Goal: Check status: Check status

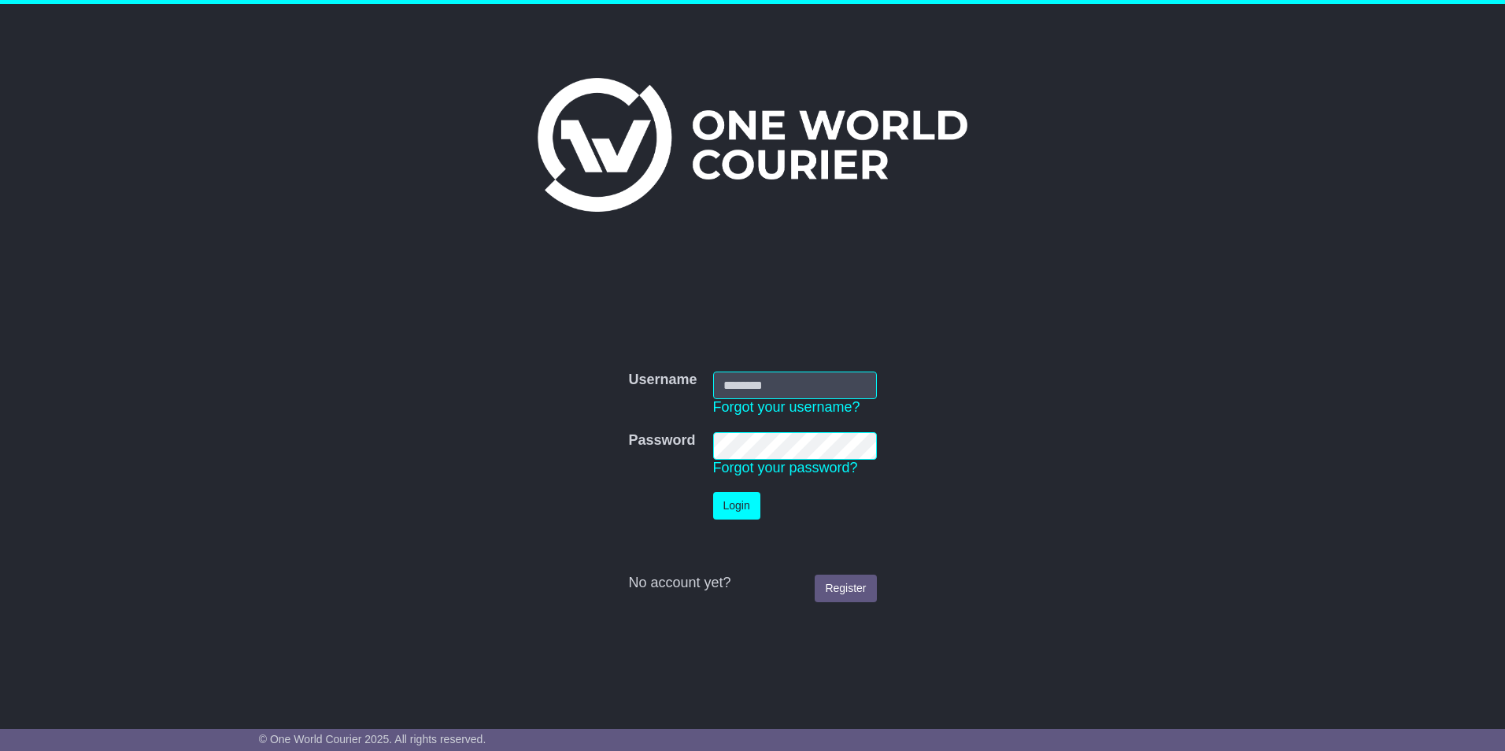
type input "**********"
click at [737, 508] on button "Login" at bounding box center [736, 506] width 47 height 28
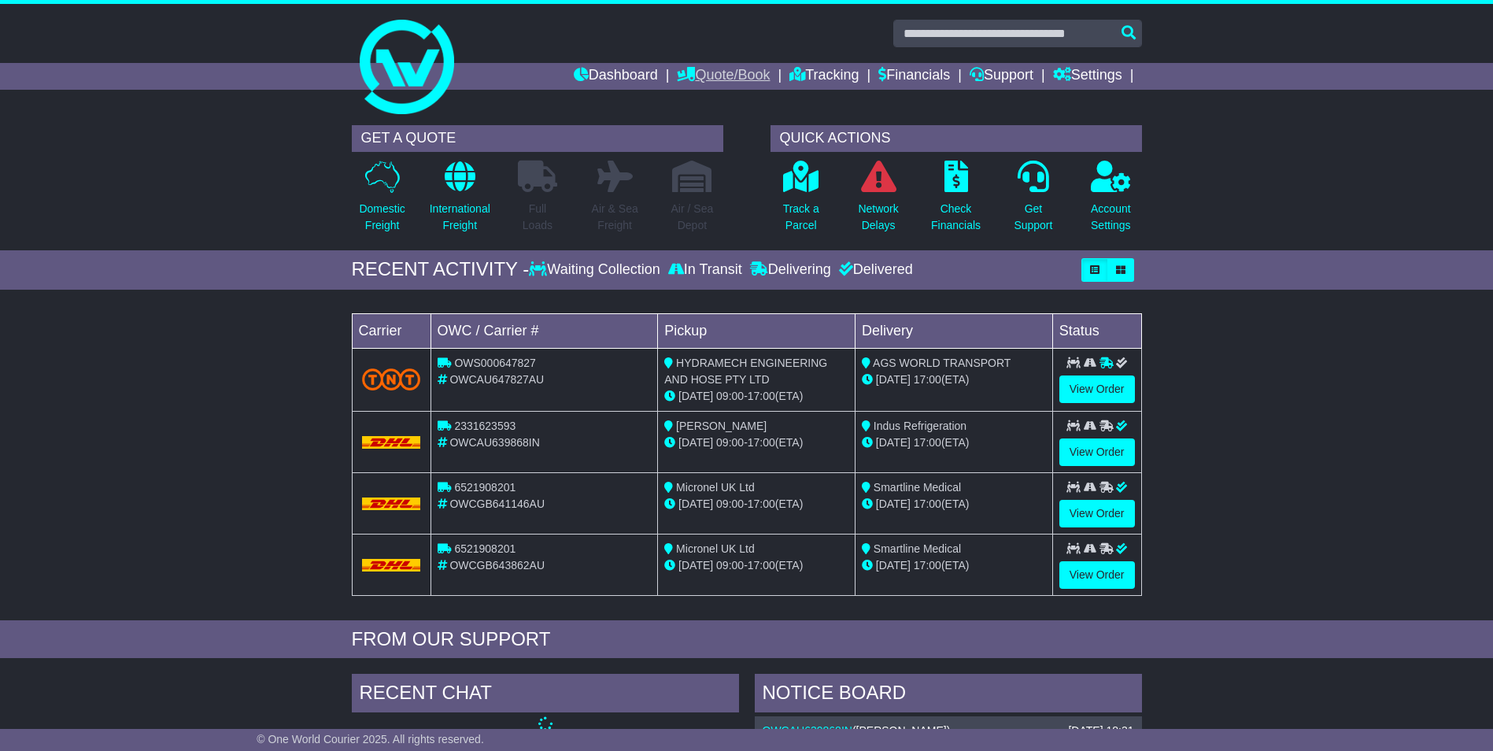
click at [707, 73] on link "Quote/Book" at bounding box center [723, 76] width 93 height 27
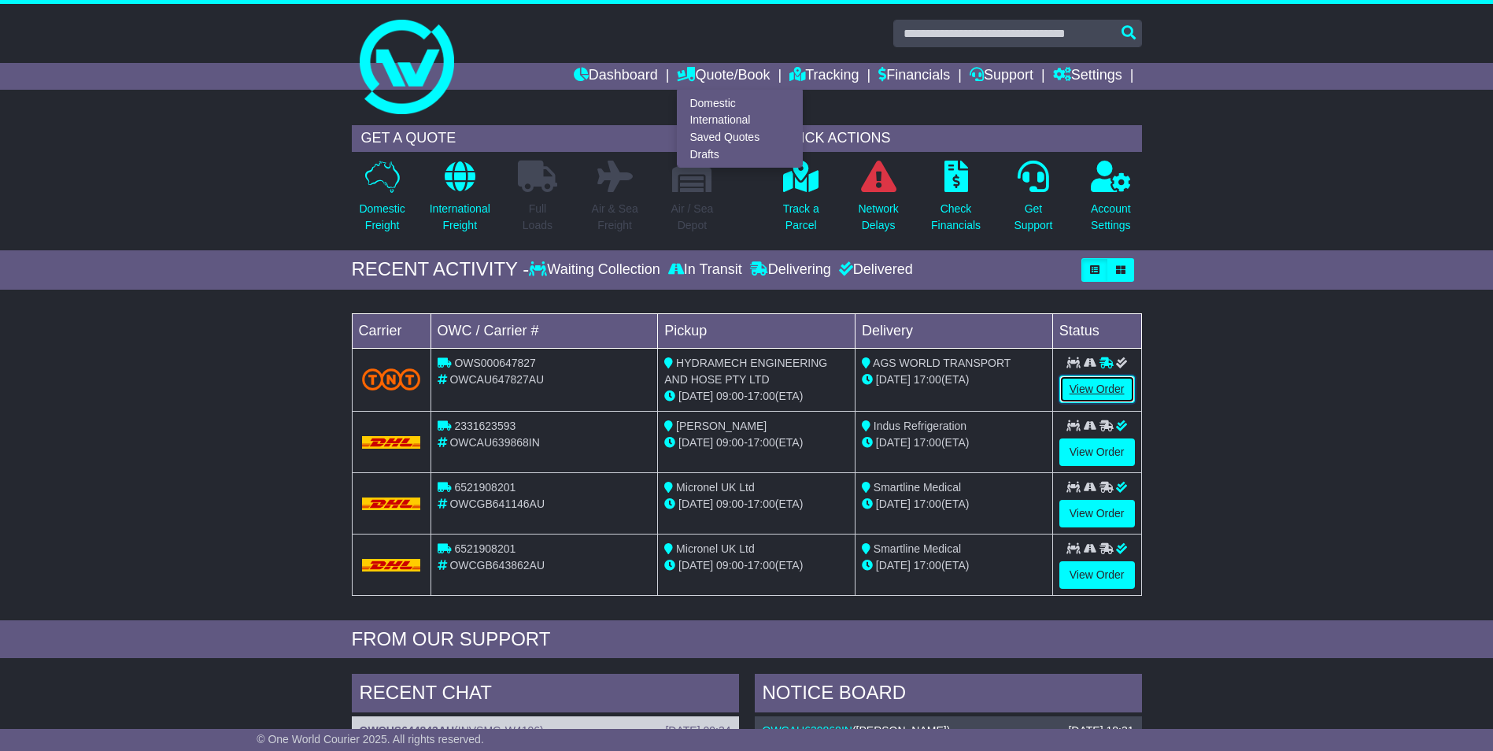
click at [1097, 383] on link "View Order" at bounding box center [1097, 389] width 76 height 28
